Goal: Information Seeking & Learning: Learn about a topic

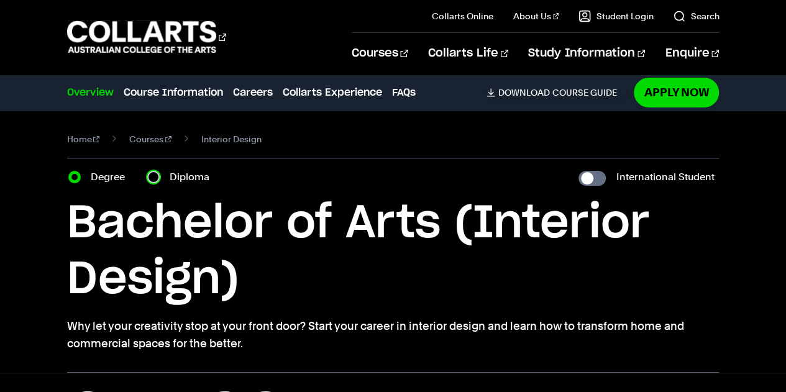
click at [155, 177] on input "Diploma" at bounding box center [153, 177] width 12 height 12
radio input "true"
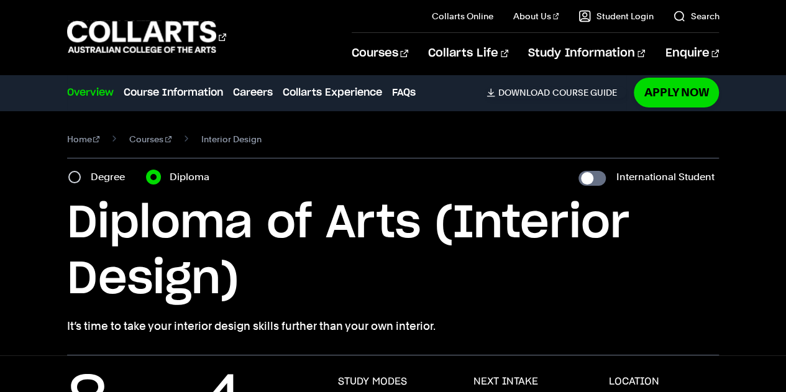
click at [68, 171] on input "Degree" at bounding box center [74, 177] width 12 height 12
radio input "true"
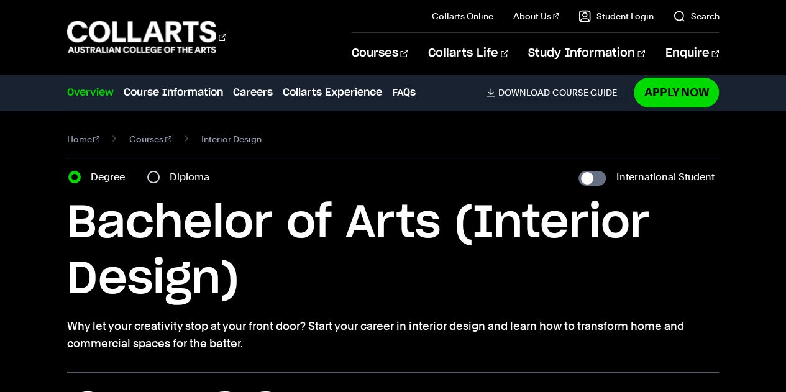
click at [167, 175] on div "Diploma" at bounding box center [182, 176] width 70 height 17
click at [158, 175] on input "Diploma" at bounding box center [153, 177] width 12 height 12
radio input "true"
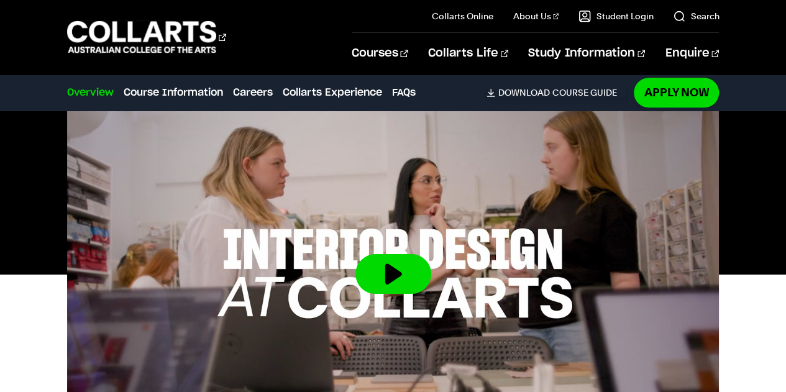
scroll to position [388, 0]
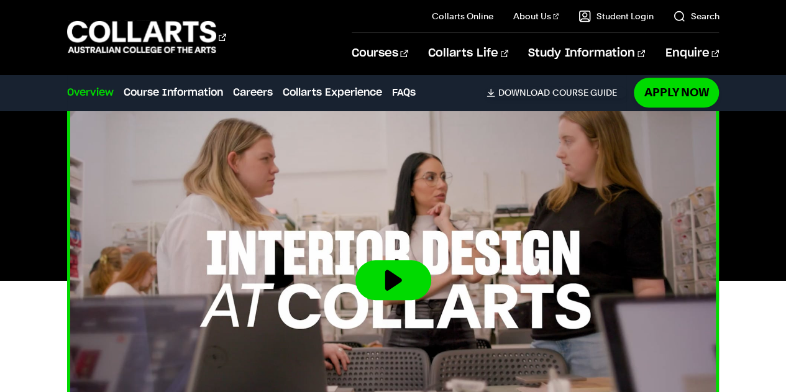
click at [397, 313] on img at bounding box center [393, 280] width 718 height 404
click at [402, 287] on button at bounding box center [394, 280] width 76 height 40
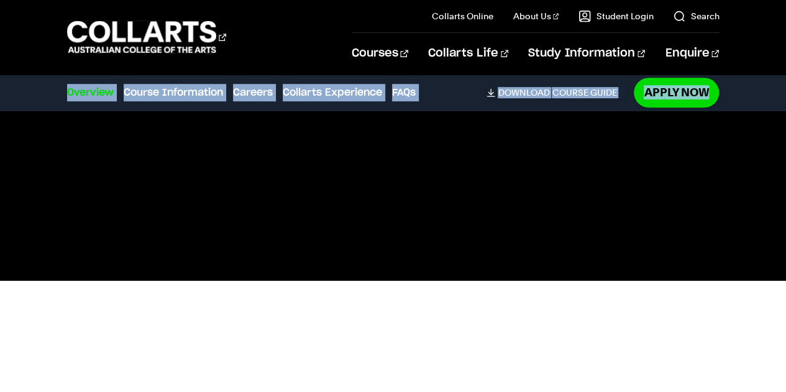
drag, startPoint x: 768, startPoint y: 59, endPoint x: 772, endPoint y: 81, distance: 22.1
click at [783, 63] on div "Courses Collarts Online Study 100% online About Us History & Values Strategic P…" at bounding box center [393, 37] width 786 height 74
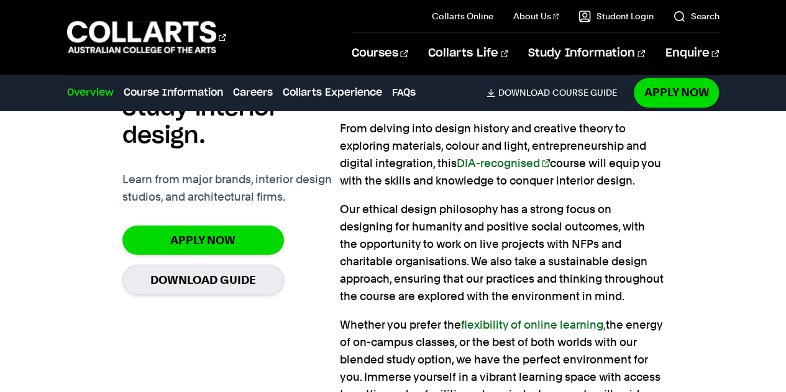
scroll to position [867, 0]
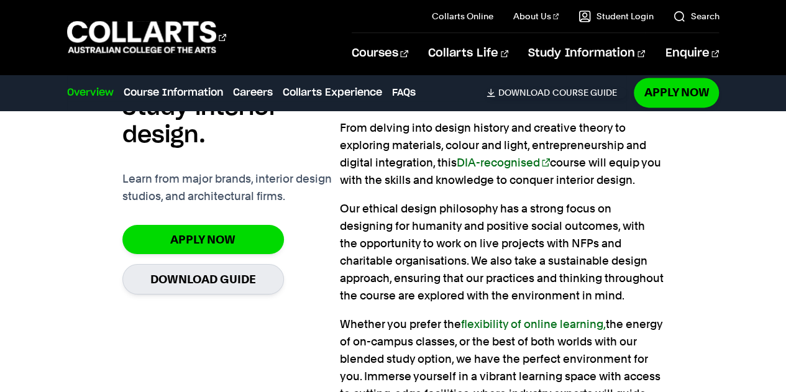
click at [0, 331] on div "Do the thing you love every day. Study interior design. Learn from major brands…" at bounding box center [393, 328] width 786 height 686
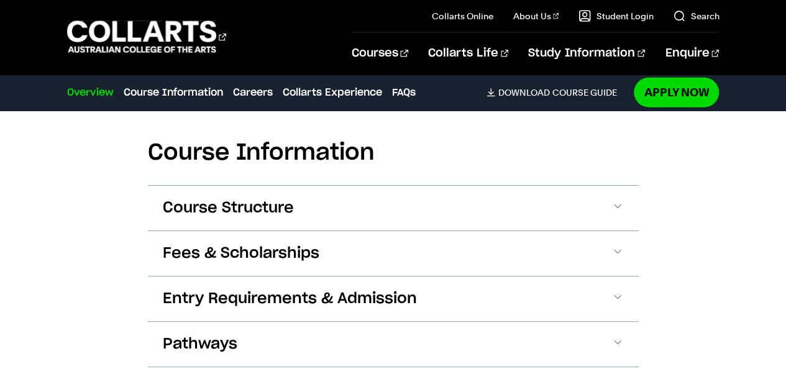
scroll to position [1471, 0]
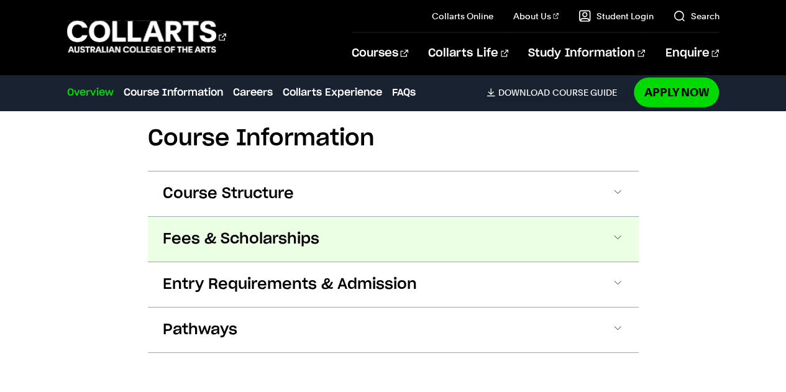
click at [0, 0] on span "Fees & Scholarships" at bounding box center [0, 0] width 0 height 0
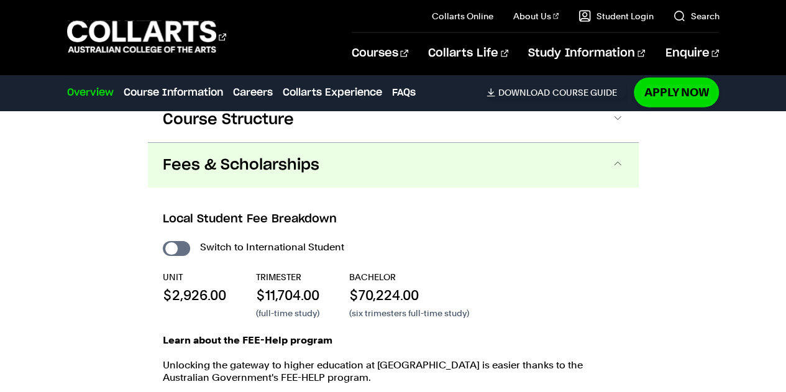
scroll to position [1558, 0]
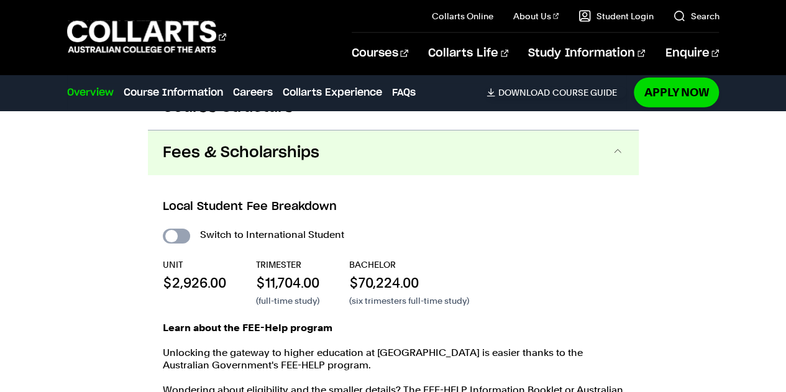
click at [182, 229] on input "International Student" at bounding box center [176, 236] width 27 height 15
checkbox input "true"
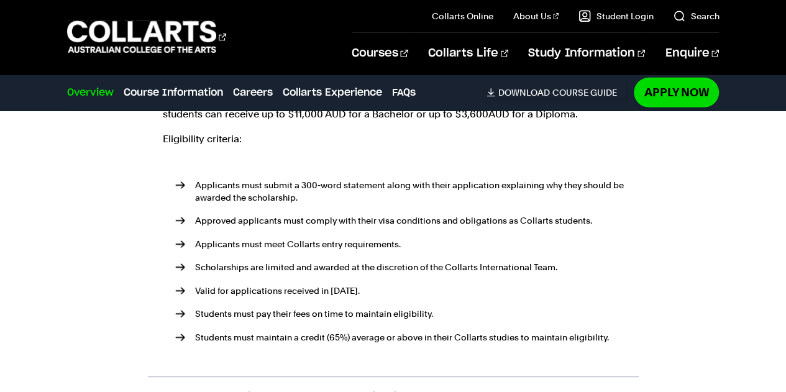
scroll to position [1849, 0]
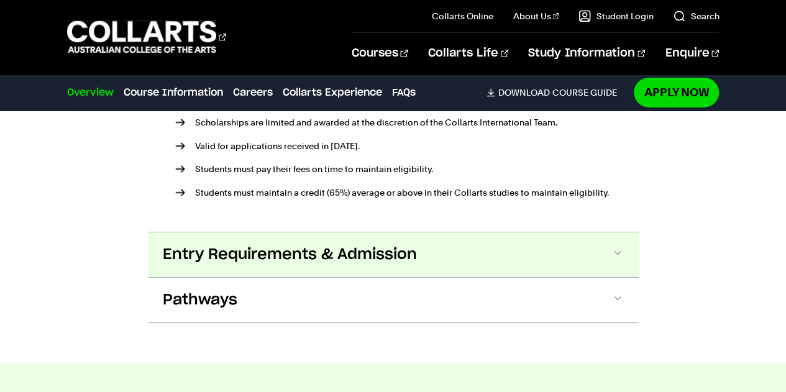
click at [0, 0] on button "Entry Requirements & Admission" at bounding box center [0, 0] width 0 height 0
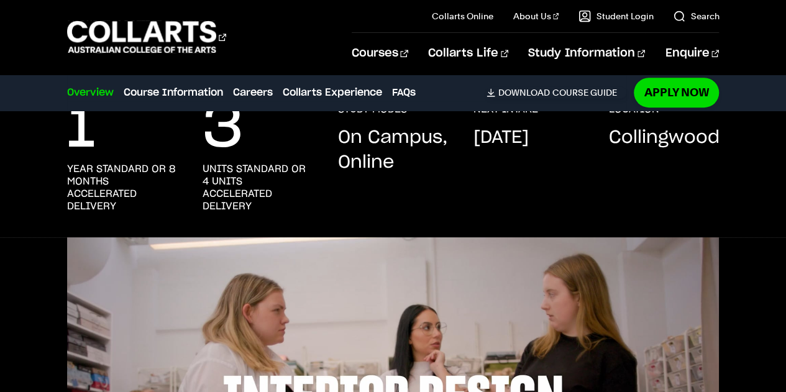
scroll to position [272, 0]
